Goal: Information Seeking & Learning: Learn about a topic

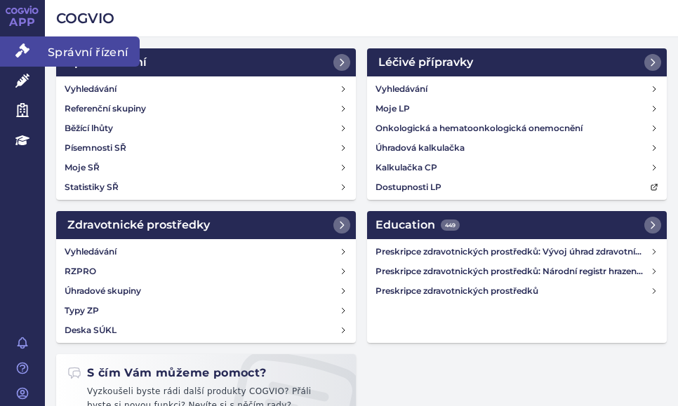
click at [27, 49] on icon at bounding box center [22, 50] width 14 height 14
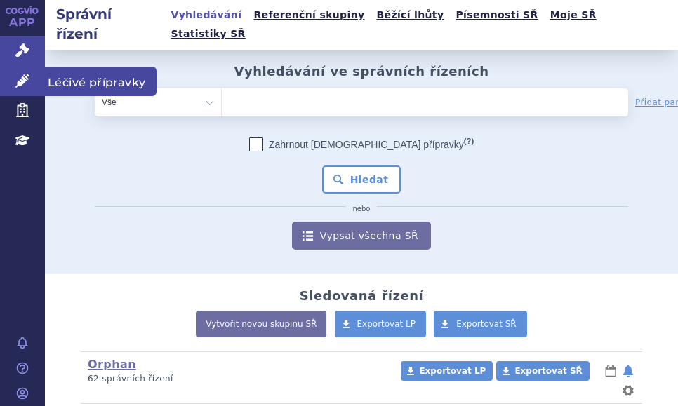
click at [20, 91] on link "Léčivé přípravky" at bounding box center [22, 81] width 45 height 29
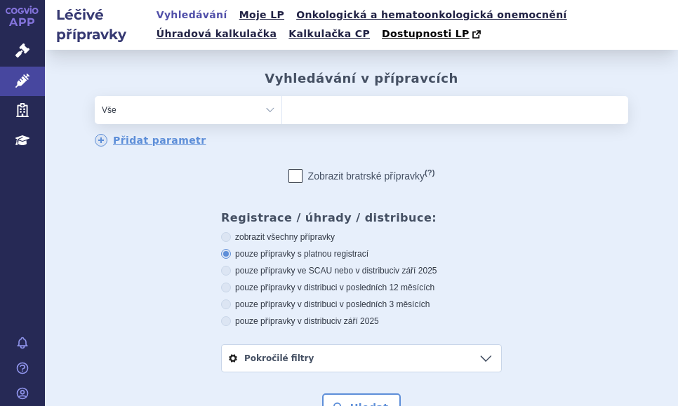
drag, startPoint x: 0, startPoint y: 0, endPoint x: 262, endPoint y: 114, distance: 286.2
click at [262, 114] on select "Vše Přípravek/SUKL kód MAH VPOIS ATC/Aktivní látka Léková forma Síla" at bounding box center [188, 110] width 187 height 28
click at [262, 110] on select "Vše Přípravek/SUKL kód MAH VPOIS ATC/Aktivní látka Léková forma Síla" at bounding box center [188, 110] width 187 height 28
select select "filter-atc-group"
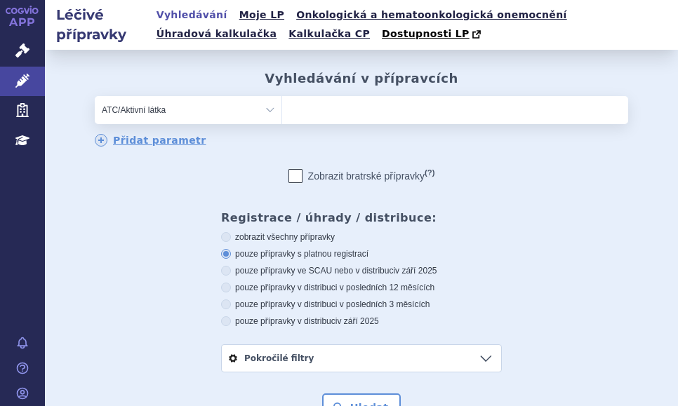
click at [95, 97] on select "Vše Přípravek/SUKL kód MAH VPOIS ATC/Aktivní látka Léková forma Síla" at bounding box center [188, 110] width 187 height 28
click at [332, 109] on ul at bounding box center [455, 107] width 346 height 22
click at [282, 109] on select at bounding box center [281, 109] width 1 height 28
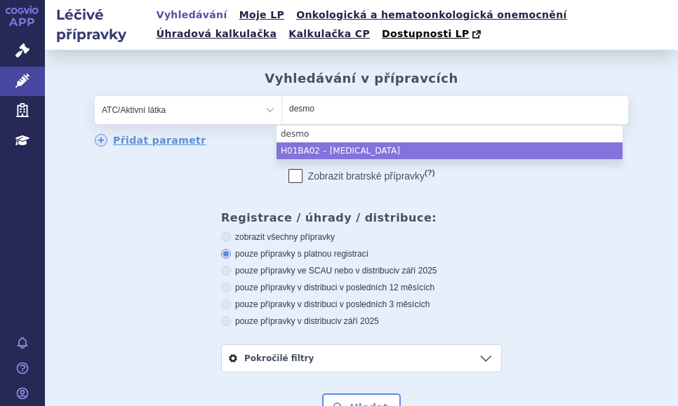
type input "desmo"
select select "H01BA02"
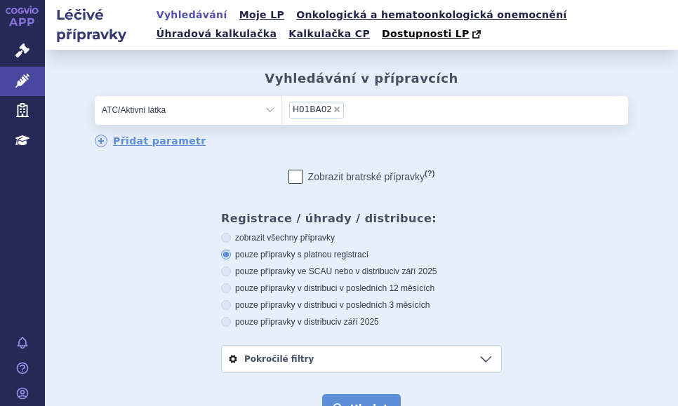
click at [351, 396] on button "Hledat" at bounding box center [361, 408] width 79 height 28
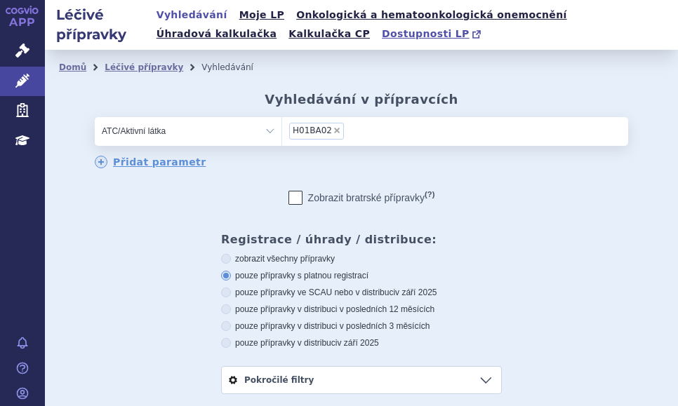
click at [382, 32] on span "Dostupnosti LP" at bounding box center [426, 33] width 88 height 11
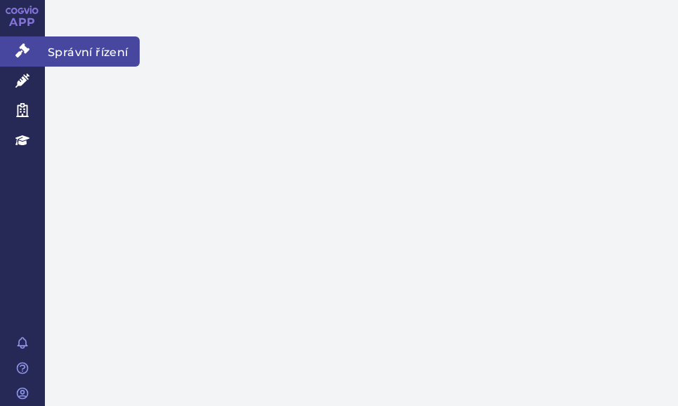
click at [26, 53] on icon at bounding box center [22, 50] width 14 height 14
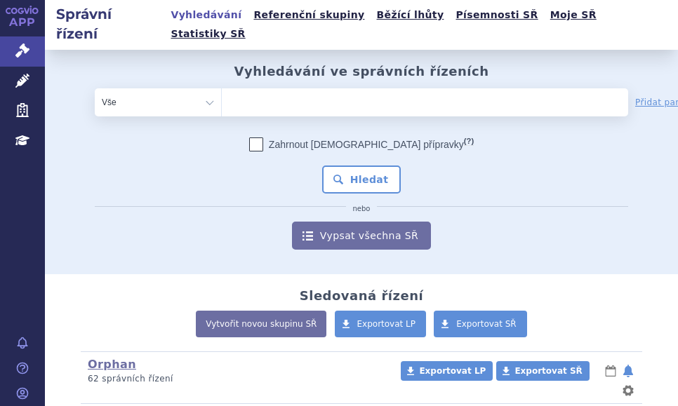
click at [260, 88] on ul at bounding box center [383, 99] width 322 height 22
click at [222, 88] on select at bounding box center [221, 102] width 1 height 28
type input "si"
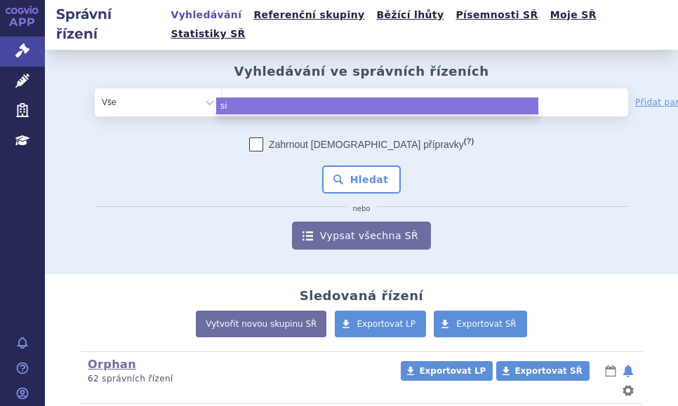
type input "sim"
type input "simpo"
type input "simponi"
select select "simponi"
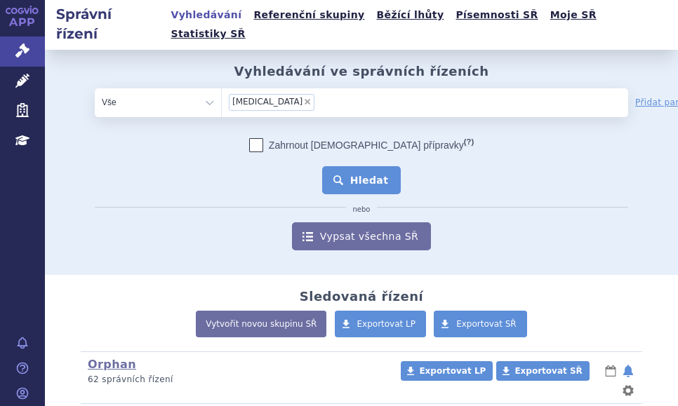
click at [348, 166] on button "Hledat" at bounding box center [361, 180] width 79 height 28
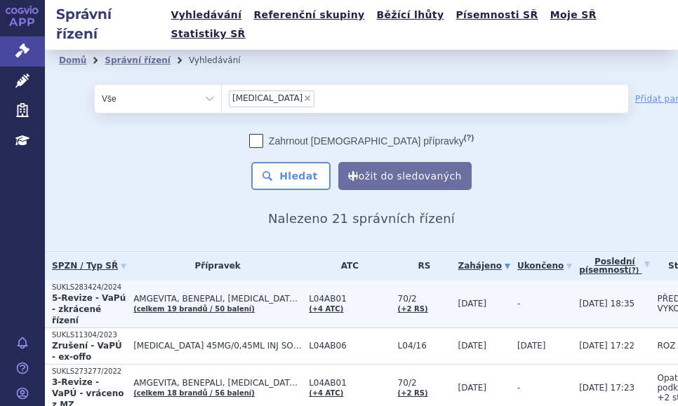
click at [105, 293] on strong "5-Revize - VaPú - zkrácené řízení" at bounding box center [89, 309] width 74 height 32
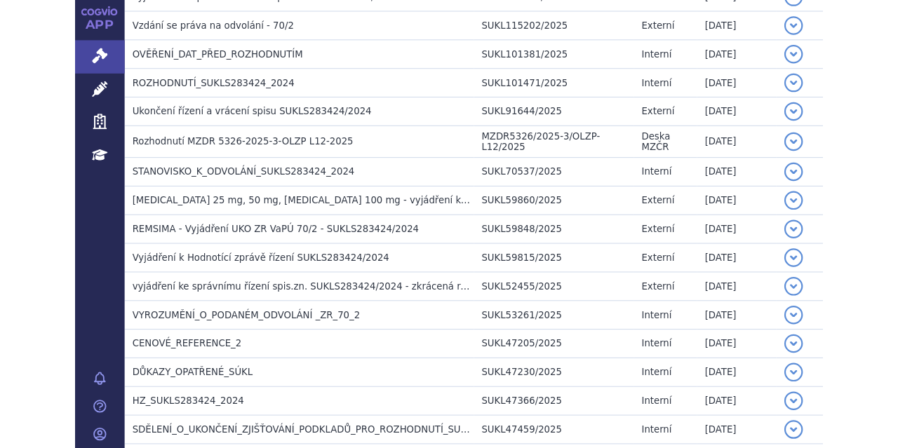
scroll to position [440, 0]
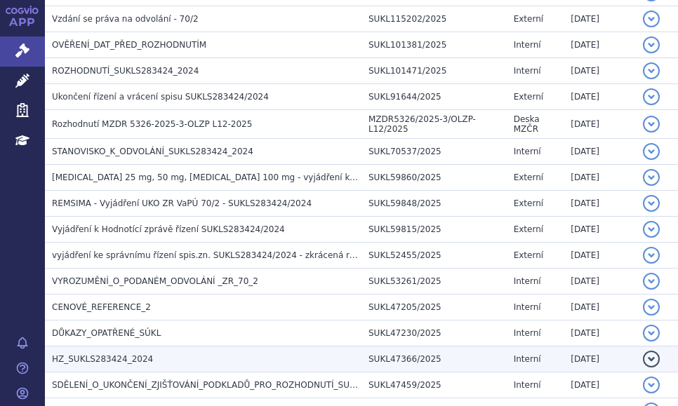
click at [128, 347] on td "HZ_SUKLS283424_2024" at bounding box center [203, 360] width 316 height 26
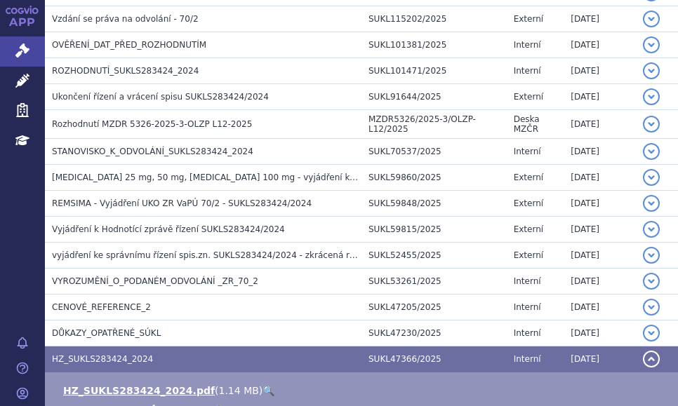
click at [262, 385] on link "🔍" at bounding box center [268, 390] width 12 height 11
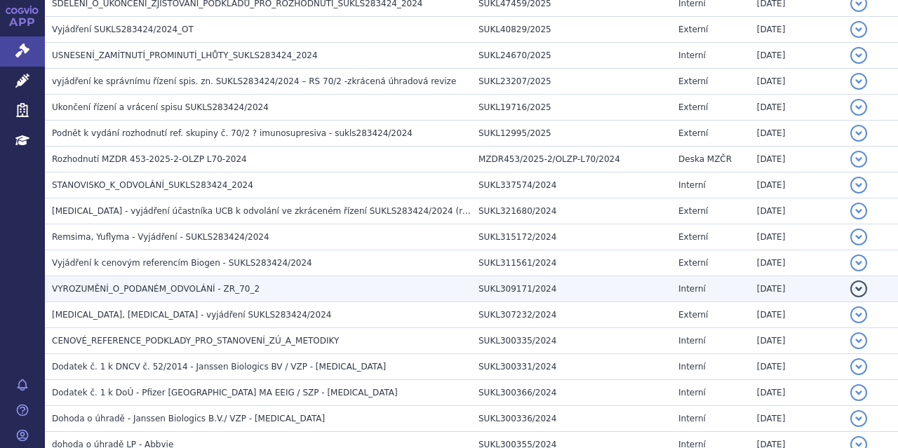
scroll to position [920, 0]
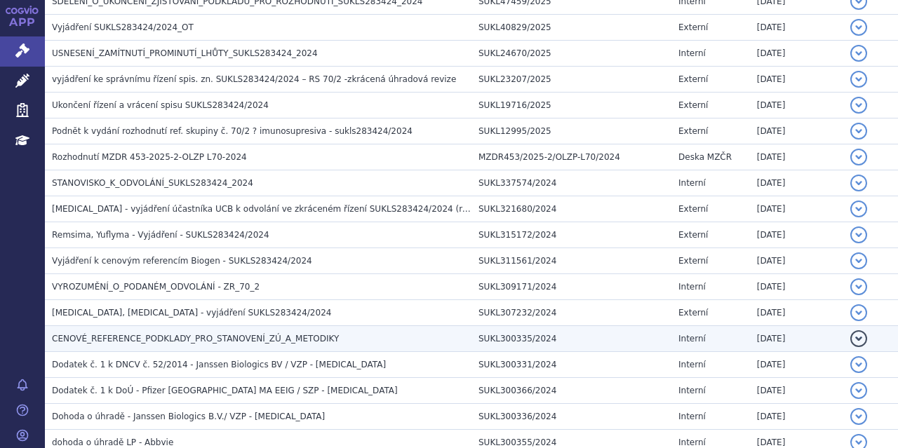
click at [296, 338] on h3 "CENOVÉ_REFERENCE_PODKLADY_PRO_STANOVENÍ_ZÚ_A_METODIKY" at bounding box center [262, 339] width 420 height 14
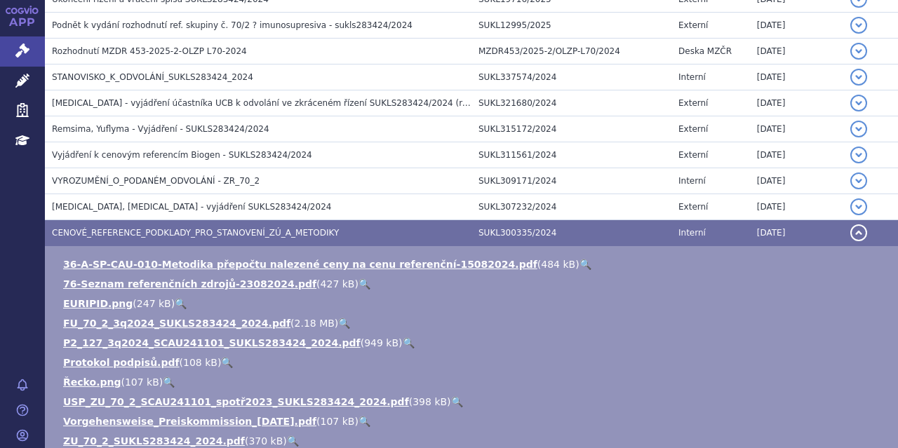
scroll to position [815, 0]
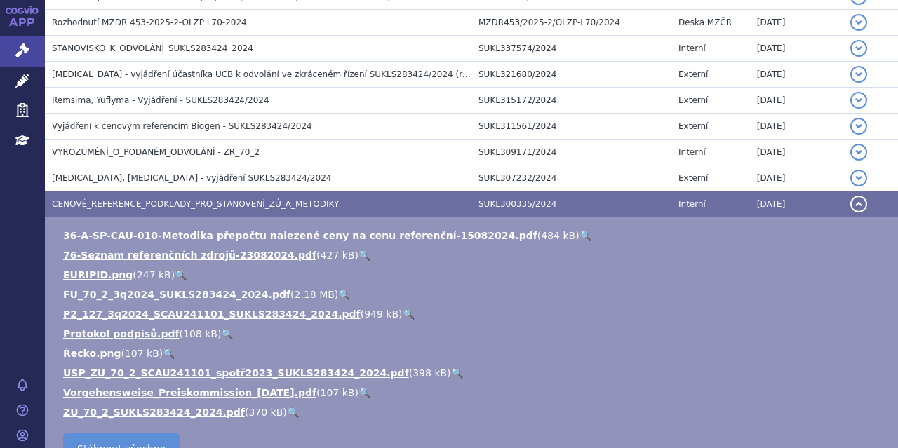
scroll to position [954, 0]
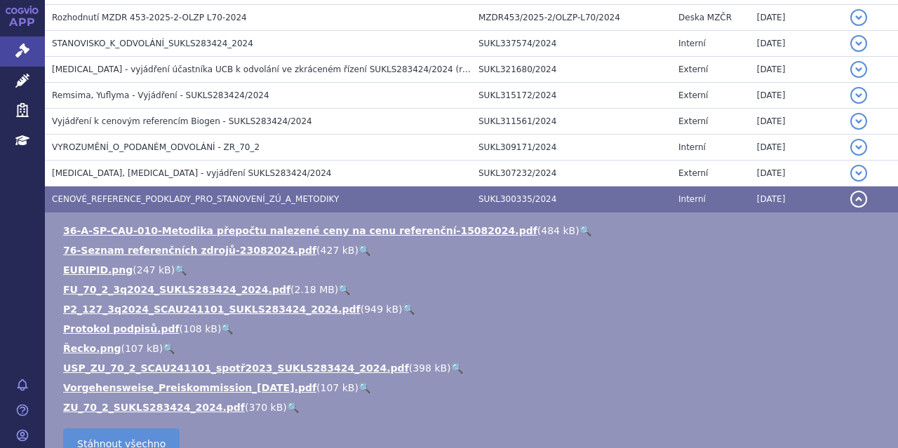
click at [338, 284] on link "🔍" at bounding box center [344, 289] width 12 height 11
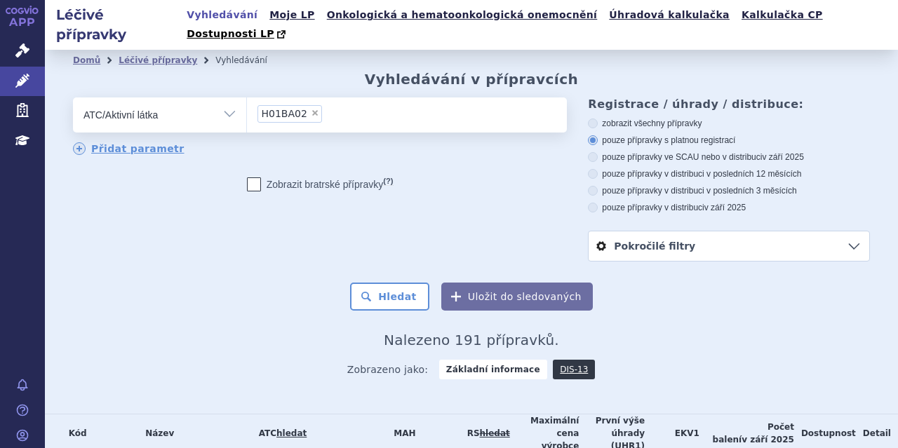
click at [311, 109] on span "×" at bounding box center [315, 113] width 8 height 8
click at [247, 98] on select "H01BA02" at bounding box center [246, 114] width 1 height 35
select select
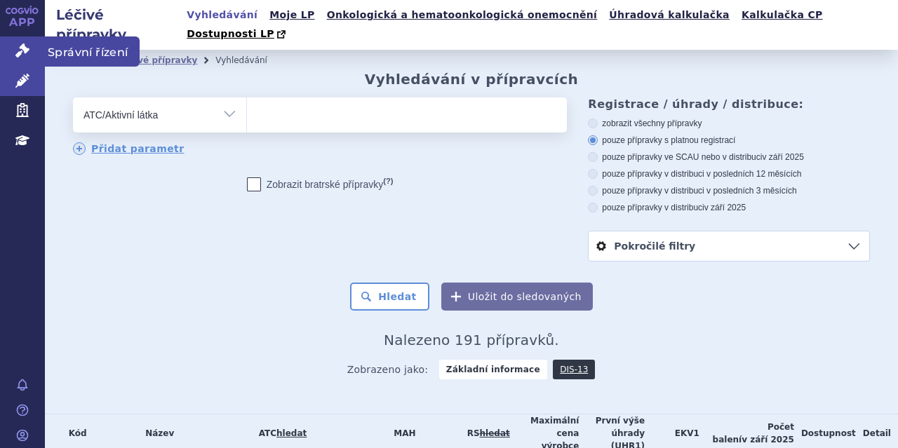
click at [32, 52] on link "Správní řízení" at bounding box center [22, 50] width 45 height 29
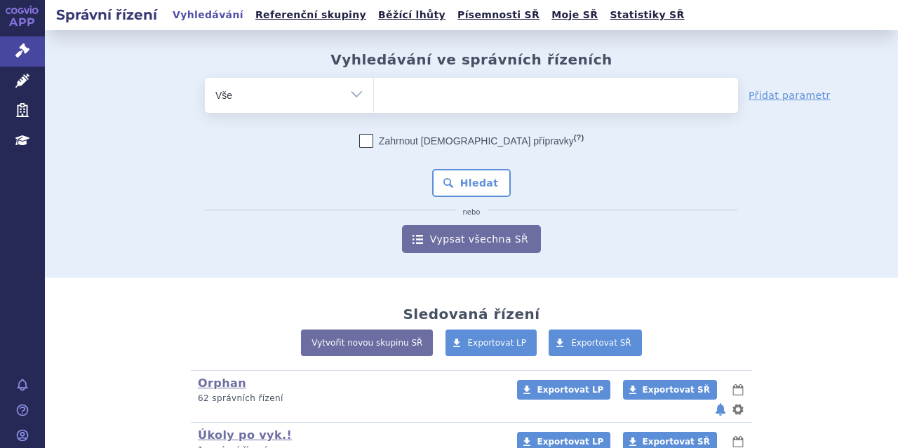
click at [387, 93] on ul at bounding box center [556, 92] width 364 height 29
click at [374, 93] on select at bounding box center [373, 94] width 1 height 35
click at [395, 100] on ul at bounding box center [556, 92] width 364 height 29
click at [374, 100] on select at bounding box center [373, 94] width 1 height 35
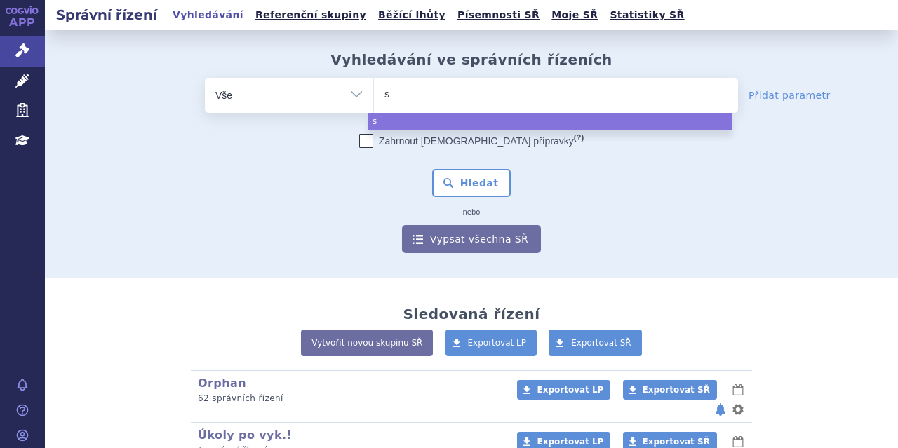
type input "si"
type input "simp"
type input "simpo"
type input "simponi"
select select "simponi"
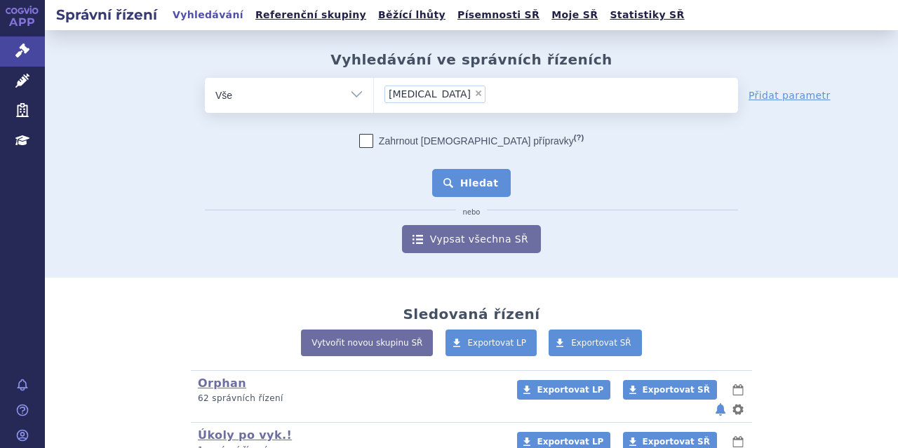
click at [453, 172] on button "Hledat" at bounding box center [471, 183] width 79 height 28
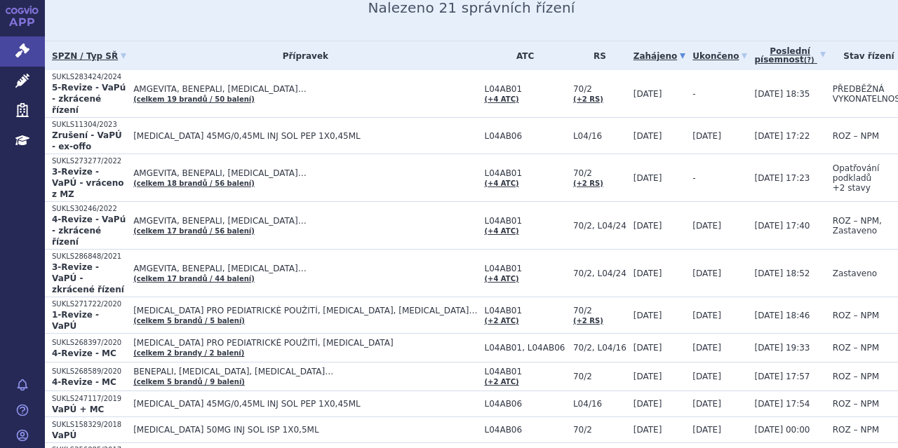
scroll to position [195, 0]
